Goal: Check status: Check status

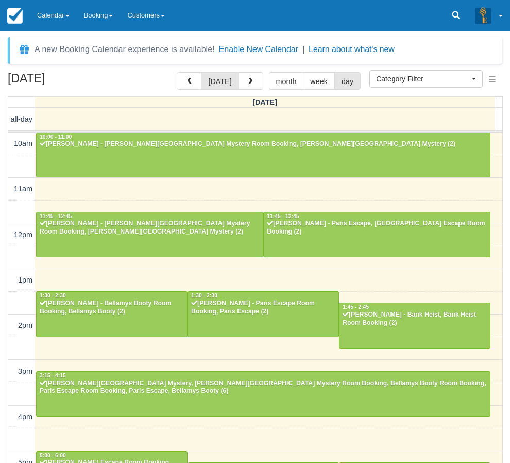
select select
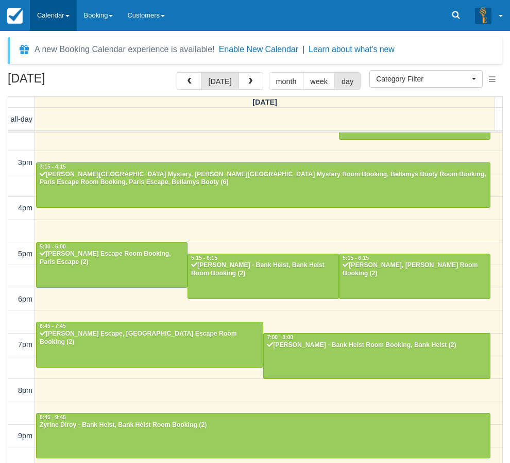
click at [47, 16] on link "Calendar" at bounding box center [53, 15] width 47 height 31
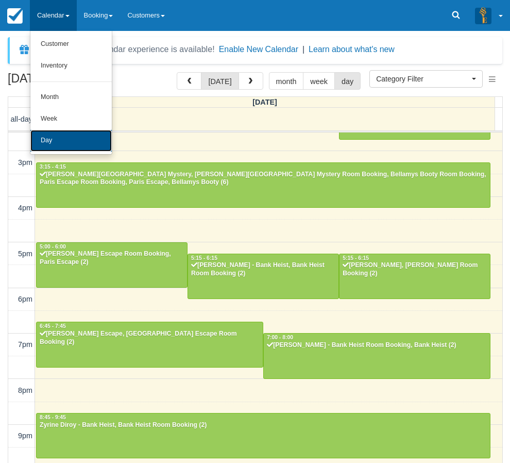
click at [53, 144] on link "Day" at bounding box center [70, 141] width 81 height 22
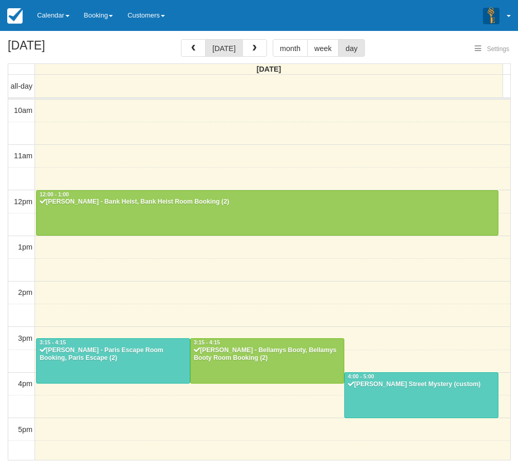
select select
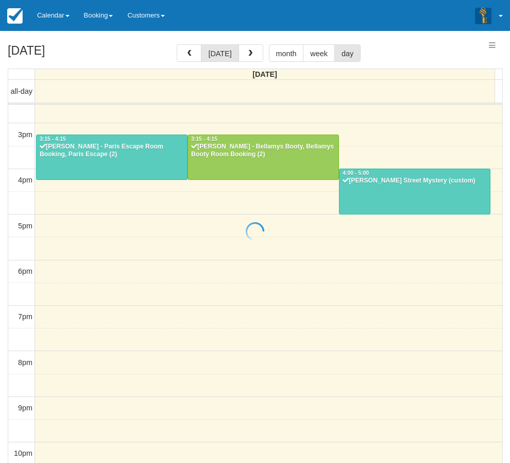
select select
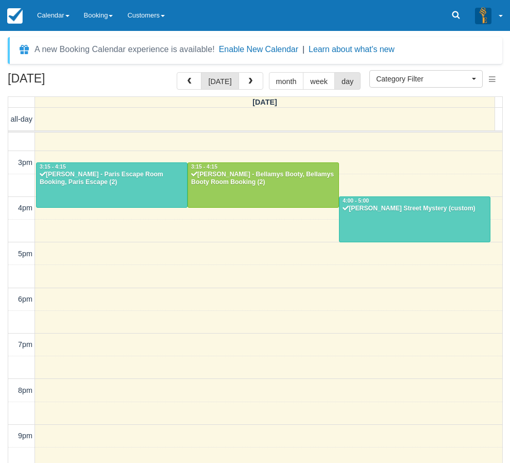
click at [295, 295] on div "10am 11am 12pm 1pm 2pm 3pm 4pm 5pm 6pm 7pm 8pm 9pm 10pm 12:00 - 1:00 Andrew Mil…" at bounding box center [255, 208] width 494 height 569
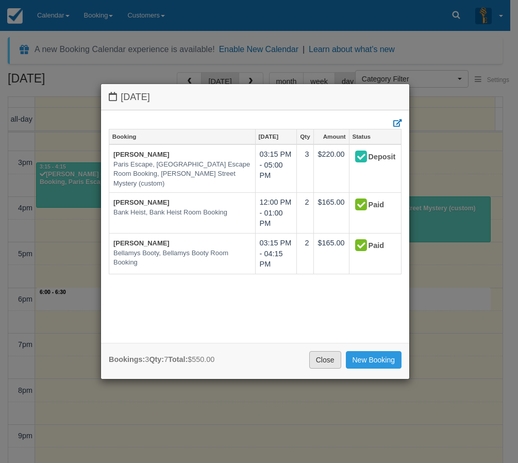
click at [326, 360] on link "Close" at bounding box center [325, 360] width 32 height 18
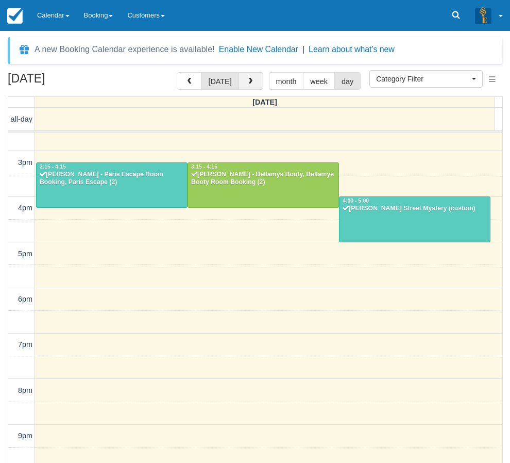
click at [248, 78] on span "button" at bounding box center [250, 81] width 7 height 7
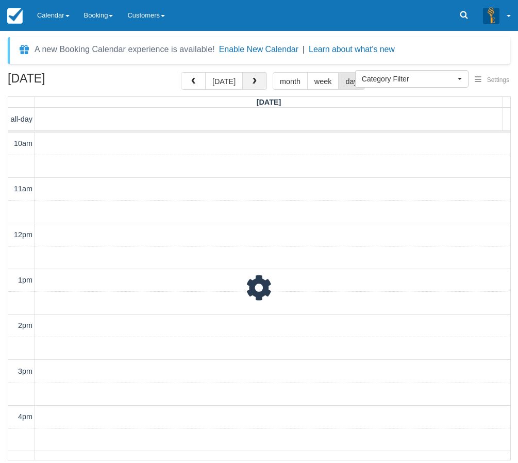
scroll to position [242, 0]
click at [218, 82] on button "[DATE]" at bounding box center [224, 81] width 38 height 18
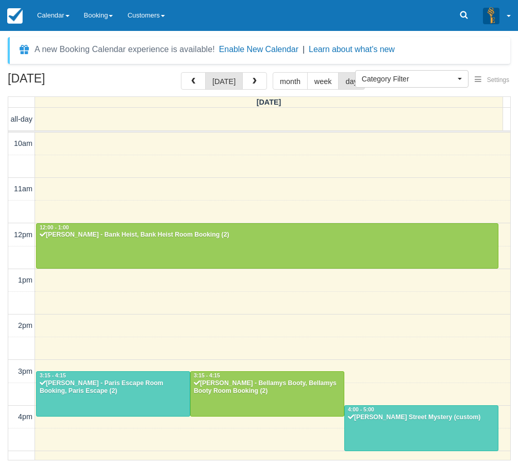
scroll to position [242, 0]
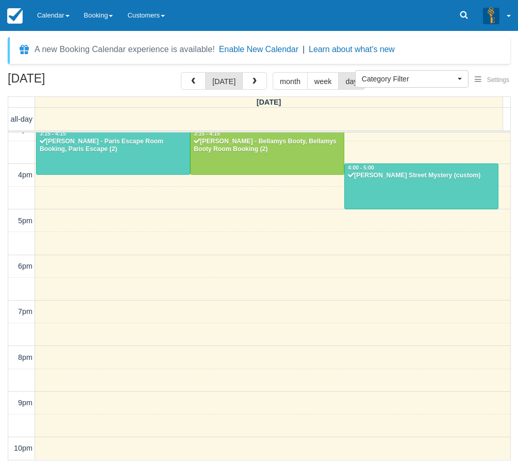
drag, startPoint x: 5, startPoint y: 440, endPoint x: 8, endPoint y: 436, distance: 5.3
click at [5, 440] on div "August 11, 2025 today month week day Monday all-day 10am 11am 12pm 1pm 2pm 3pm …" at bounding box center [259, 266] width 518 height 388
click at [256, 84] on button "button" at bounding box center [254, 81] width 25 height 18
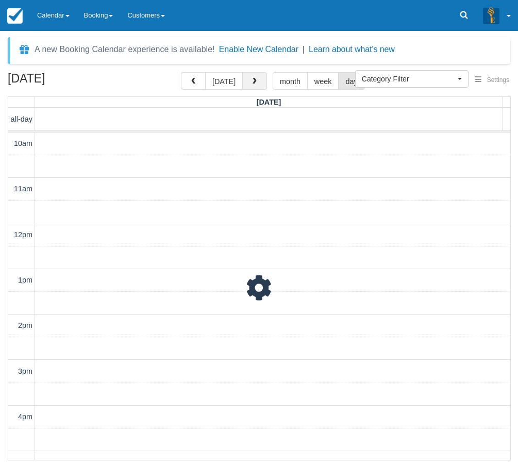
scroll to position [242, 0]
click at [256, 84] on button "button" at bounding box center [254, 81] width 25 height 18
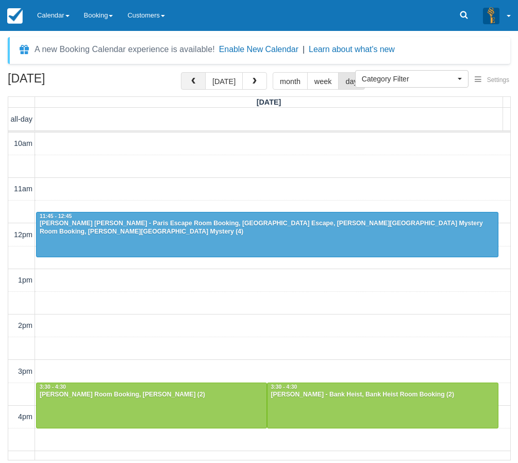
click at [197, 79] on span "button" at bounding box center [193, 81] width 7 height 7
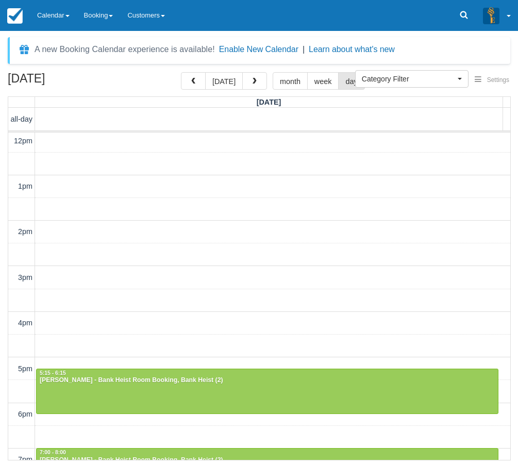
scroll to position [241, 0]
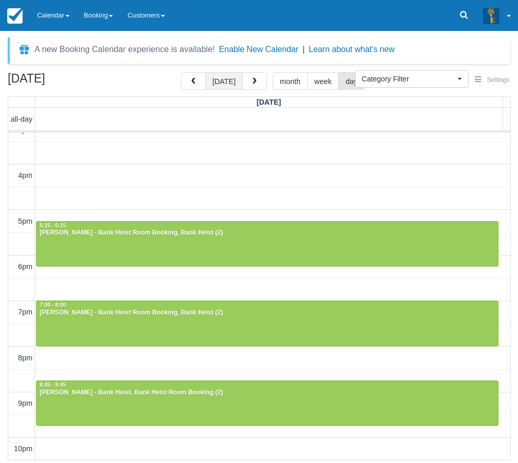
click at [234, 81] on button "[DATE]" at bounding box center [224, 81] width 38 height 18
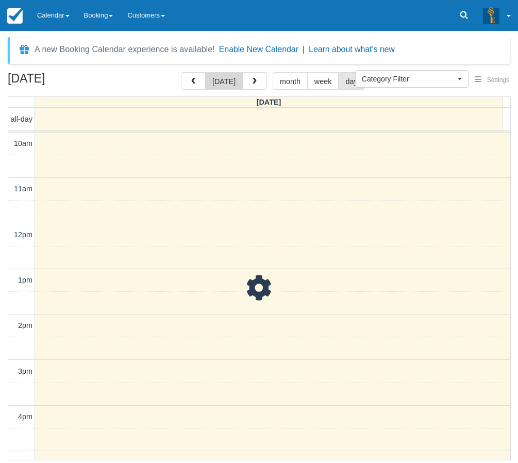
scroll to position [242, 0]
